Goal: Task Accomplishment & Management: Manage account settings

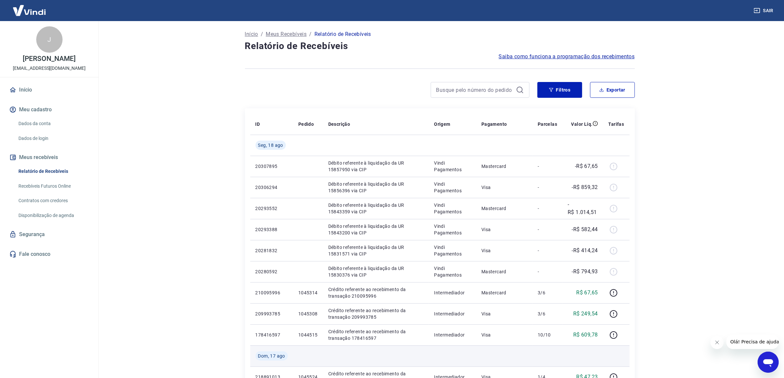
click at [409, 350] on td at bounding box center [376, 356] width 106 height 21
click at [561, 96] on button "Filtros" at bounding box center [560, 90] width 45 height 16
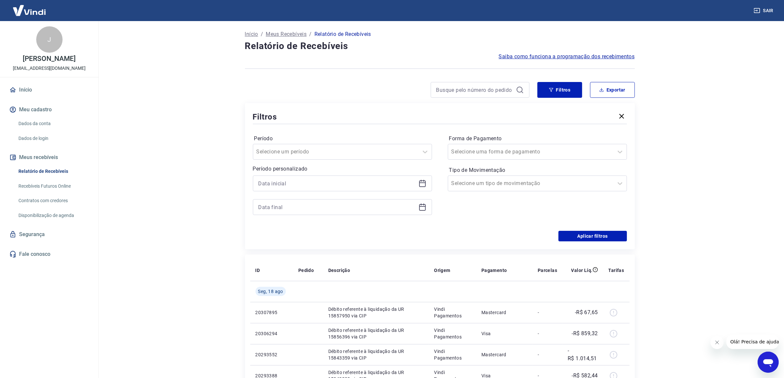
drag, startPoint x: 422, startPoint y: 177, endPoint x: 422, endPoint y: 182, distance: 5.3
click at [423, 177] on div at bounding box center [342, 184] width 179 height 16
click at [422, 182] on icon at bounding box center [423, 184] width 8 height 8
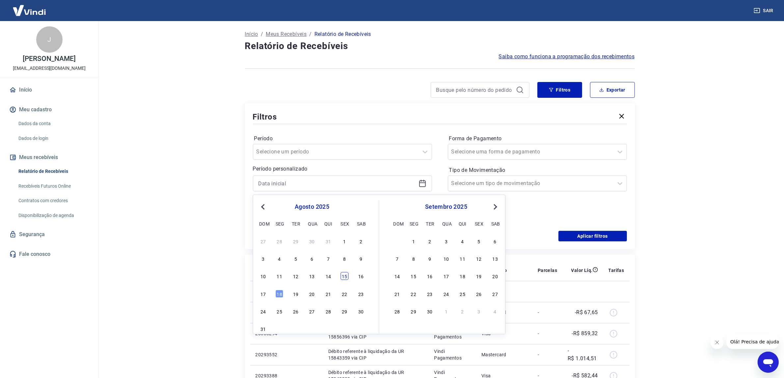
click at [347, 275] on div "15" at bounding box center [345, 276] width 8 height 8
click at [347, 275] on th "Descrição" at bounding box center [376, 270] width 106 height 21
type input "[DATE]"
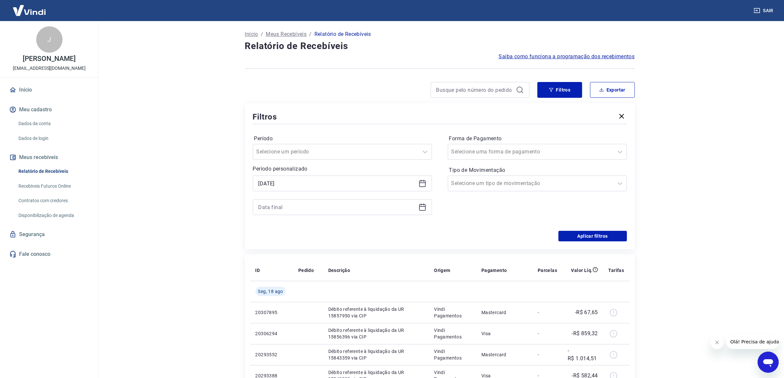
click at [417, 205] on div at bounding box center [342, 207] width 179 height 16
click at [422, 206] on icon at bounding box center [423, 207] width 8 height 8
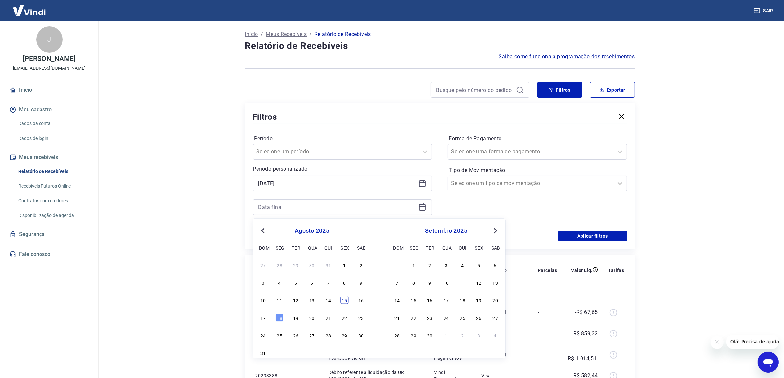
click at [345, 300] on div "15" at bounding box center [345, 300] width 8 height 8
drag, startPoint x: 345, startPoint y: 300, endPoint x: 569, endPoint y: 277, distance: 225.5
click at [345, 300] on td at bounding box center [376, 291] width 106 height 21
type input "15/08/2025"
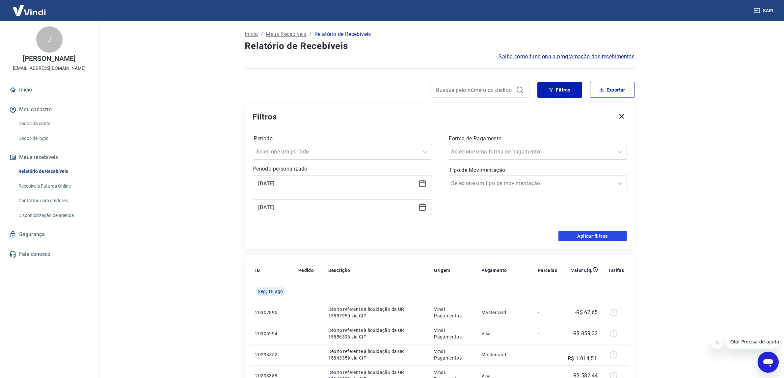
drag, startPoint x: 579, startPoint y: 238, endPoint x: 561, endPoint y: 241, distance: 18.5
click at [580, 238] on button "Aplicar filtros" at bounding box center [593, 236] width 69 height 11
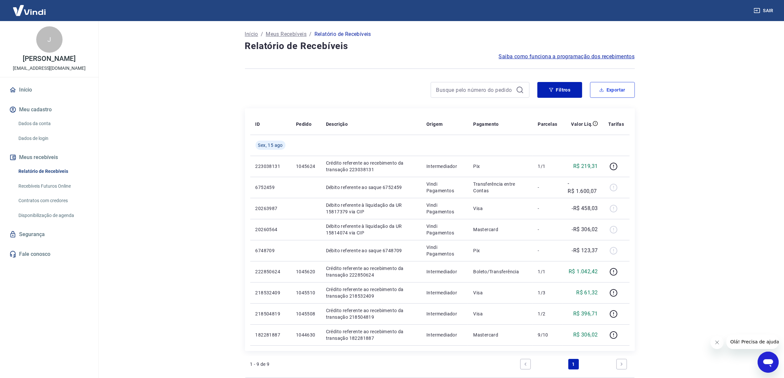
click at [601, 90] on icon "button" at bounding box center [602, 90] width 5 height 5
type input "15/08/2025"
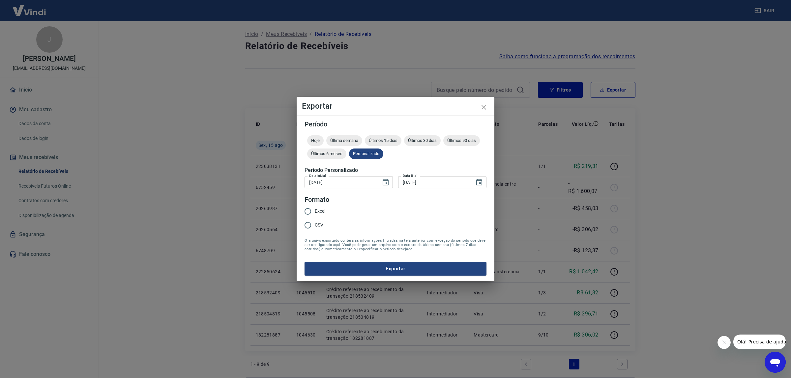
click at [317, 210] on span "Excel" at bounding box center [320, 211] width 11 height 7
click at [315, 210] on input "Excel" at bounding box center [308, 212] width 14 height 14
radio input "true"
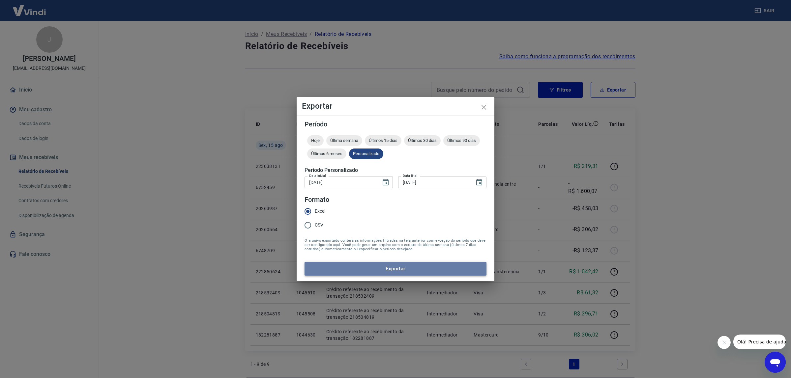
click at [393, 268] on button "Exportar" at bounding box center [395, 269] width 182 height 14
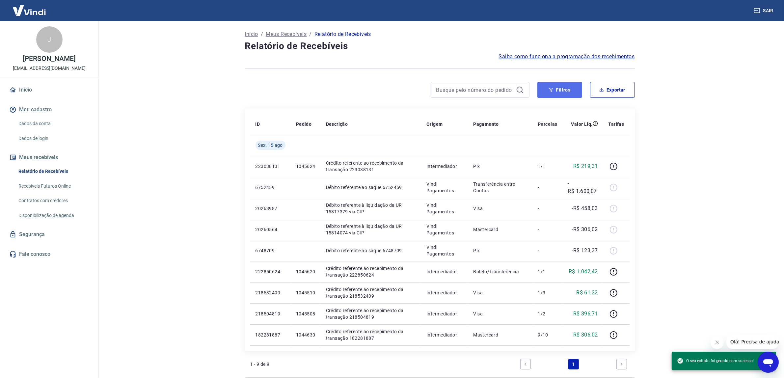
click at [548, 90] on button "Filtros" at bounding box center [560, 90] width 45 height 16
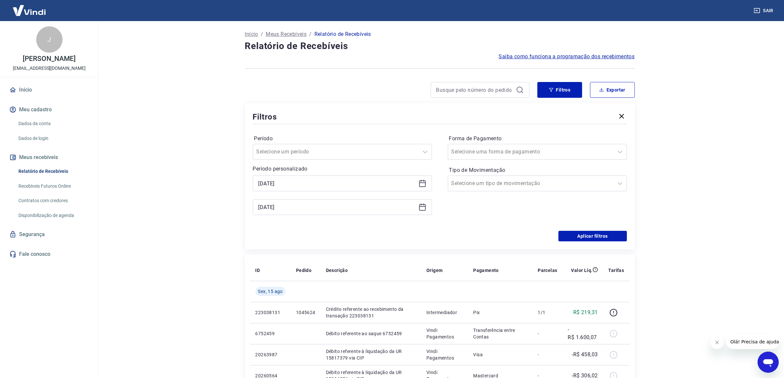
click at [422, 184] on icon at bounding box center [423, 184] width 8 height 8
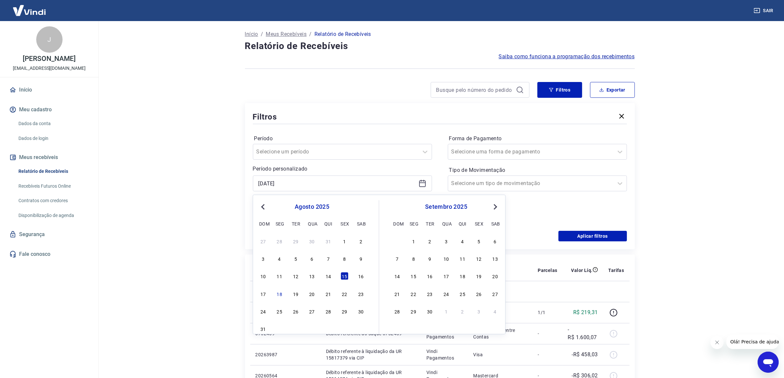
click at [366, 278] on div "agosto 2025 dom seg ter qua qui sex sab 27 28 29 30 31 1 2 3 4 5 6 7 8 9 10 11 …" at bounding box center [319, 266] width 121 height 133
click at [363, 276] on div "16" at bounding box center [361, 276] width 8 height 8
type input "16/08/2025"
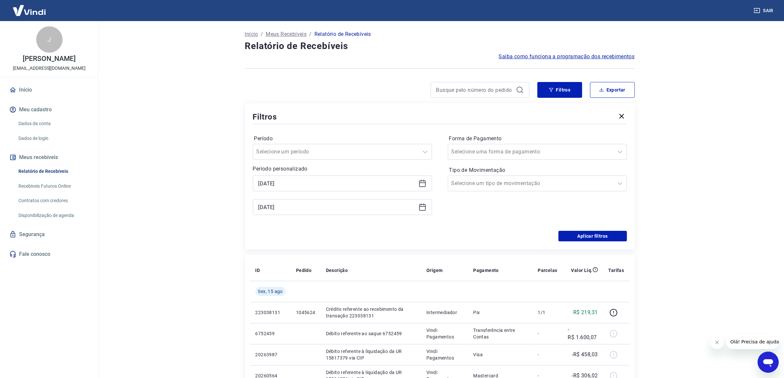
click at [421, 210] on icon at bounding box center [422, 207] width 7 height 7
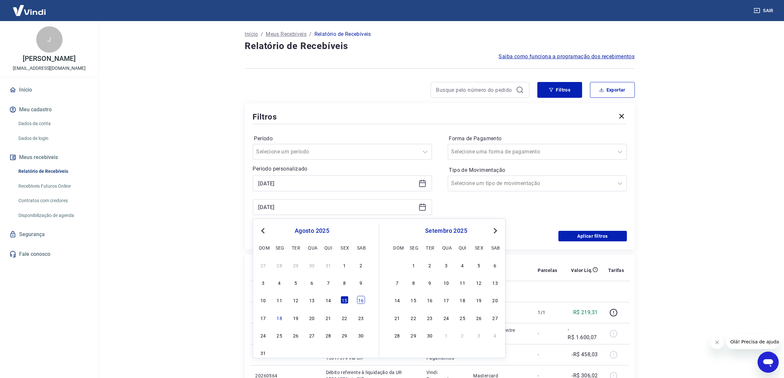
click at [361, 298] on div "16" at bounding box center [361, 300] width 8 height 8
type input "16/08/2025"
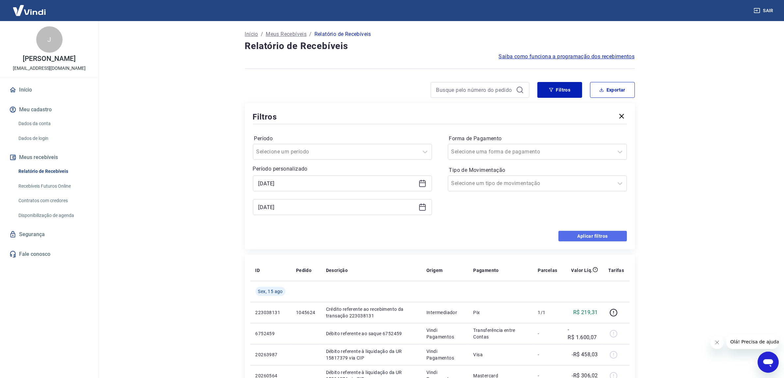
click at [577, 231] on button "Aplicar filtros" at bounding box center [593, 236] width 69 height 11
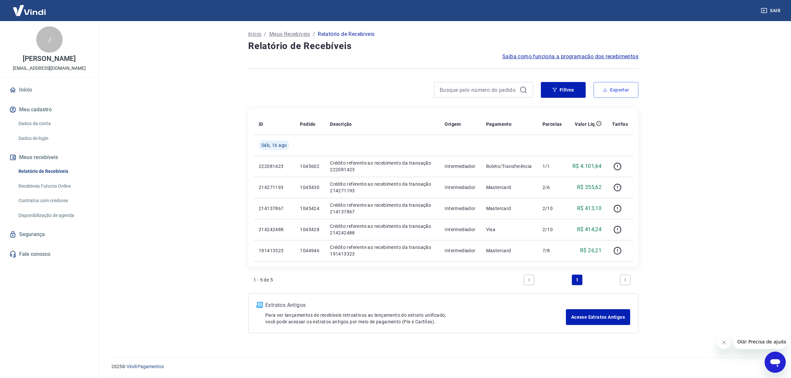
click at [609, 93] on button "Exportar" at bounding box center [615, 90] width 45 height 16
type input "16/08/2025"
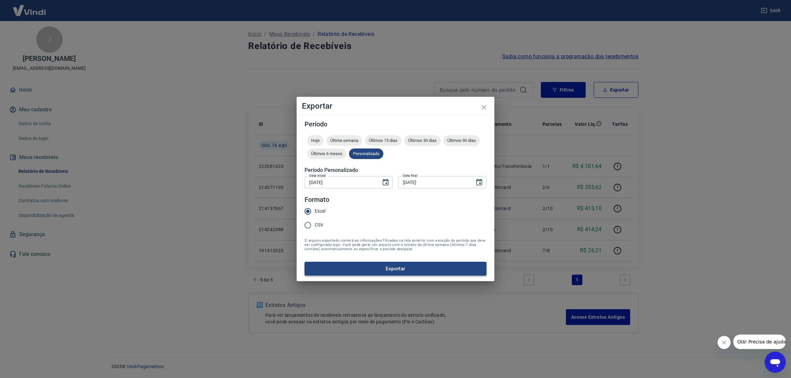
click at [369, 274] on button "Exportar" at bounding box center [395, 269] width 182 height 14
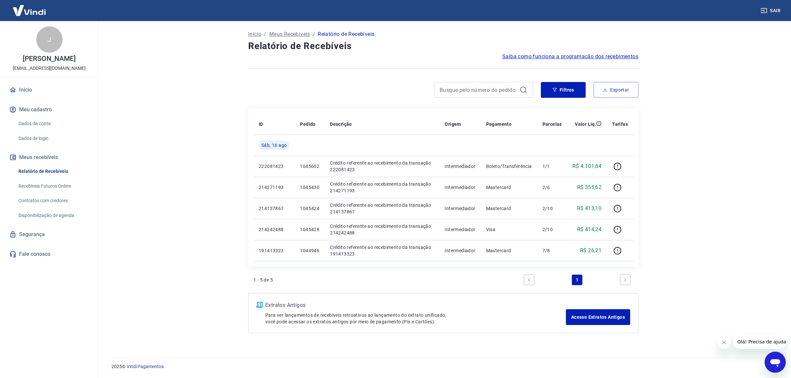
click at [606, 83] on button "Exportar" at bounding box center [615, 90] width 45 height 16
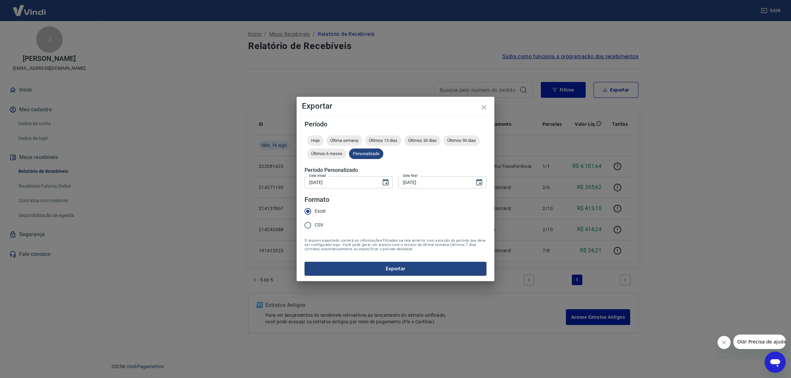
click at [612, 219] on div "Exportar Período Hoje Última semana Últimos 15 dias Últimos 30 dias Últimos 90 …" at bounding box center [395, 189] width 791 height 378
